Goal: Task Accomplishment & Management: Manage account settings

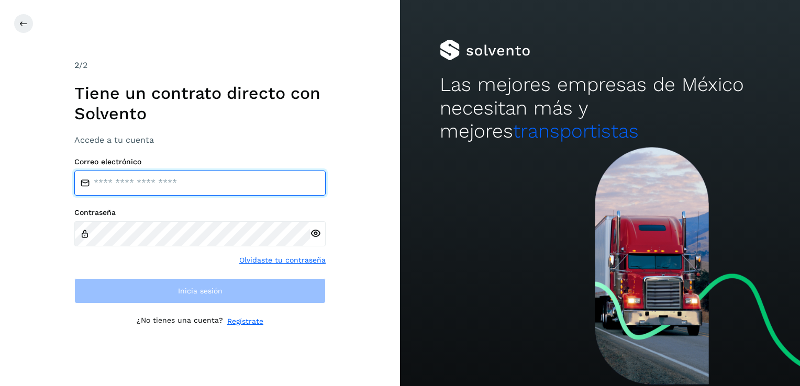
type input "**********"
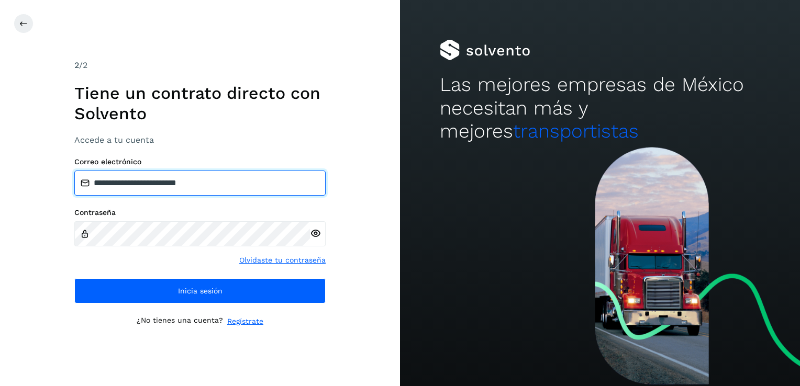
click at [207, 185] on input "**********" at bounding box center [199, 183] width 251 height 25
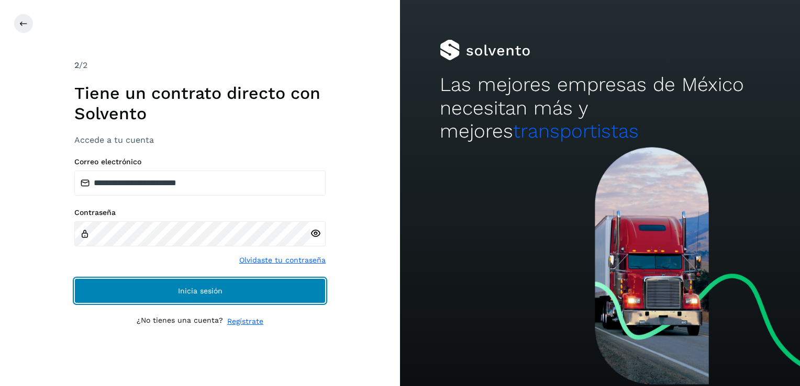
click at [218, 297] on button "Inicia sesión" at bounding box center [199, 291] width 251 height 25
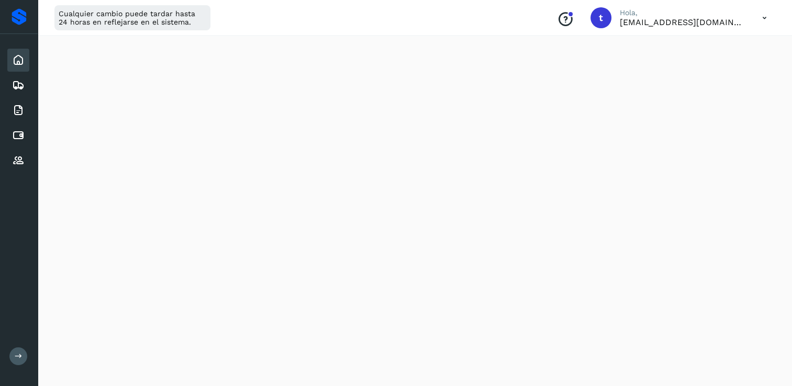
scroll to position [620, 0]
